Goal: Information Seeking & Learning: Learn about a topic

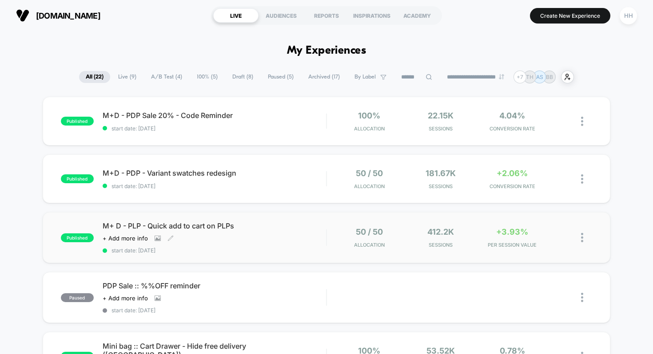
click at [234, 225] on span "M+ D - PLP - Quick add to cart on PLPs" at bounding box center [215, 226] width 224 height 9
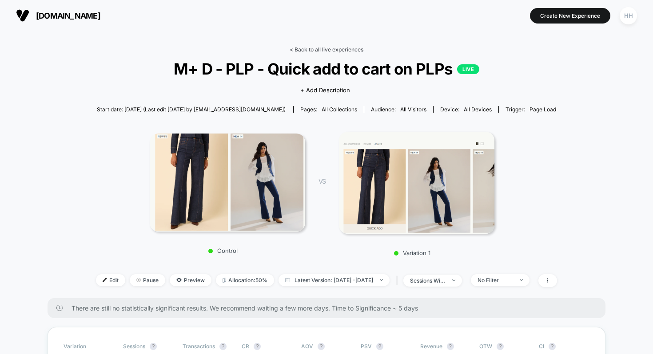
click at [297, 47] on link "< Back to all live experiences" at bounding box center [327, 49] width 74 height 7
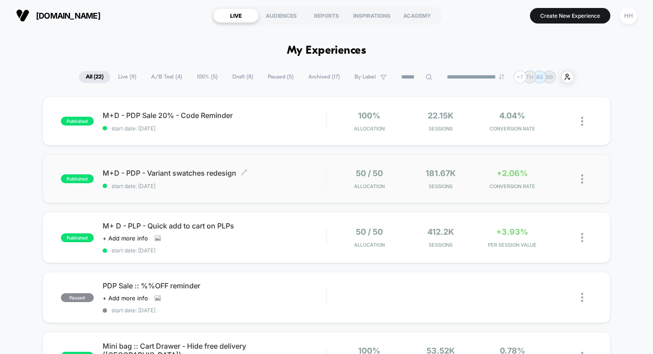
click at [165, 181] on div "M+D - PDP - Variant swatches redesign Click to edit experience details Click to…" at bounding box center [215, 179] width 224 height 21
